Goal: Task Accomplishment & Management: Use online tool/utility

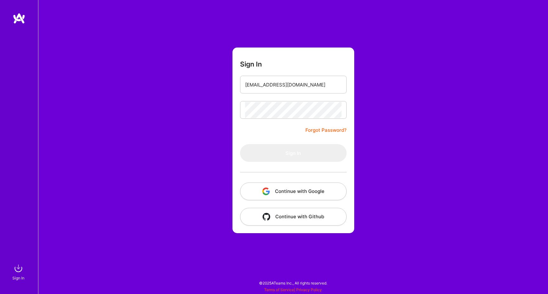
type input "[EMAIL_ADDRESS][DOMAIN_NAME]"
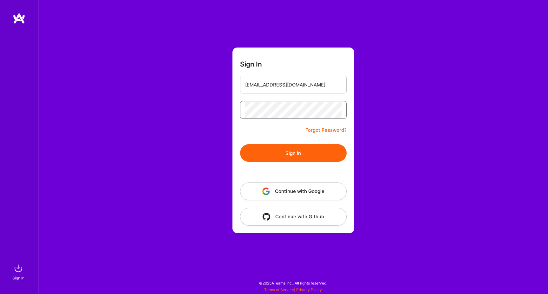
click at [293, 153] on button "Sign In" at bounding box center [293, 153] width 107 height 18
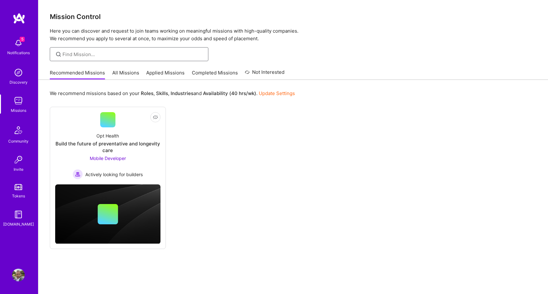
click at [125, 56] on input at bounding box center [132, 54] width 141 height 7
click at [101, 58] on div "ios" at bounding box center [129, 54] width 159 height 14
drag, startPoint x: 92, startPoint y: 56, endPoint x: 63, endPoint y: 56, distance: 28.6
click at [63, 56] on input "ios" at bounding box center [132, 54] width 141 height 7
type input "i"
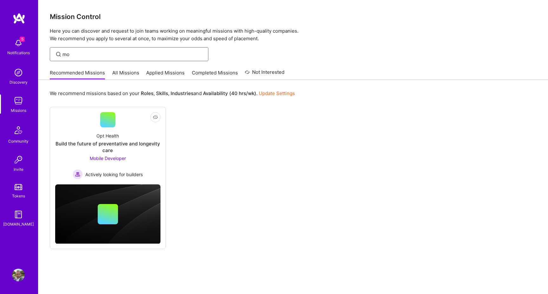
type input "m"
click at [128, 71] on link "All Missions" at bounding box center [125, 74] width 27 height 10
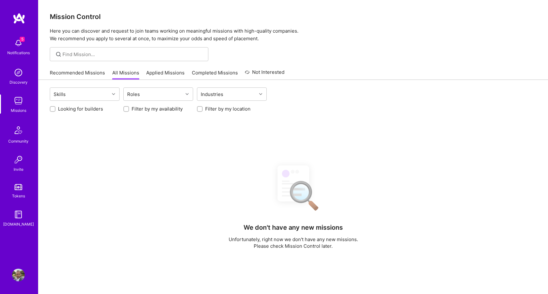
click at [103, 58] on div at bounding box center [129, 54] width 159 height 14
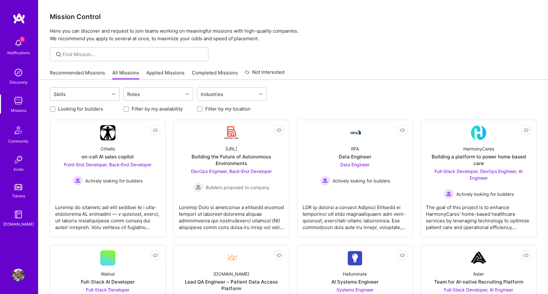
click at [108, 94] on div "Skills" at bounding box center [79, 94] width 59 height 13
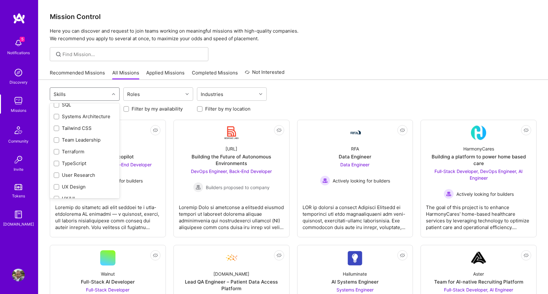
scroll to position [853, 0]
type input "ios"
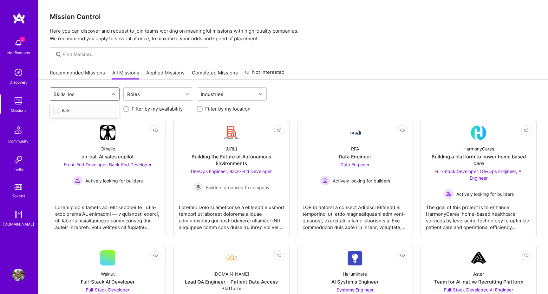
click at [69, 108] on div "iOS" at bounding box center [85, 110] width 62 height 7
checkbox input "true"
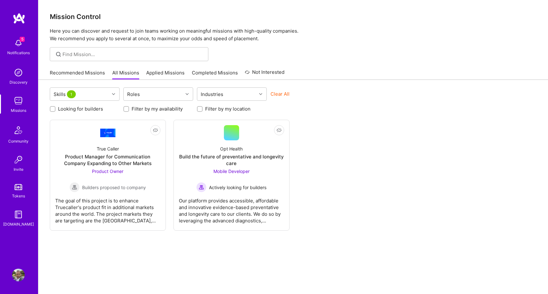
click at [336, 172] on div "Not Interested True Caller Product Manager for Communication Company Expanding …" at bounding box center [293, 175] width 487 height 111
